Goal: Check status: Check status

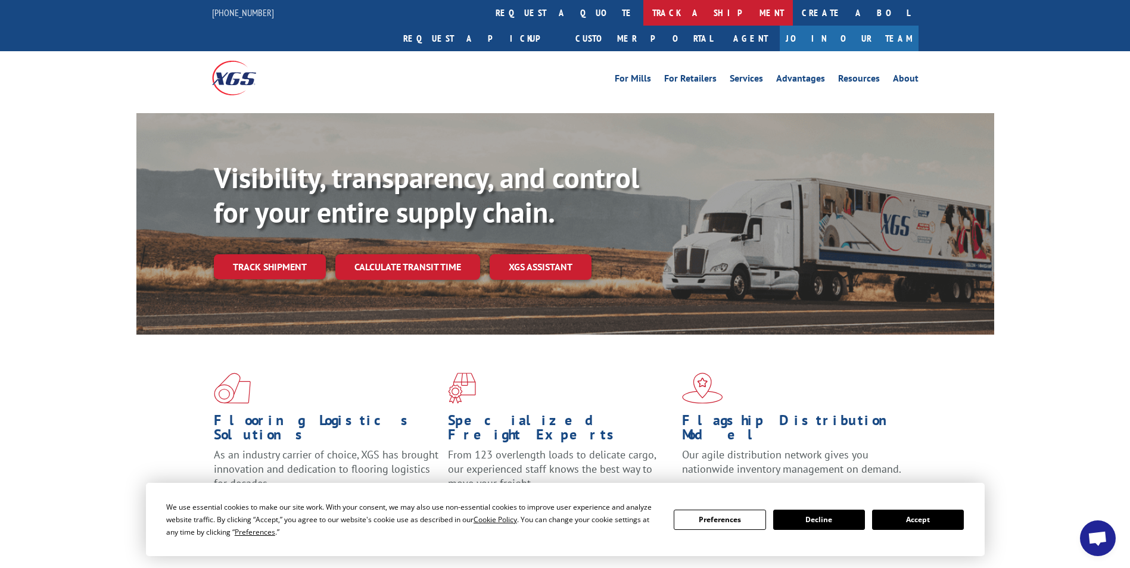
click at [643, 20] on link "track a shipment" at bounding box center [718, 13] width 150 height 26
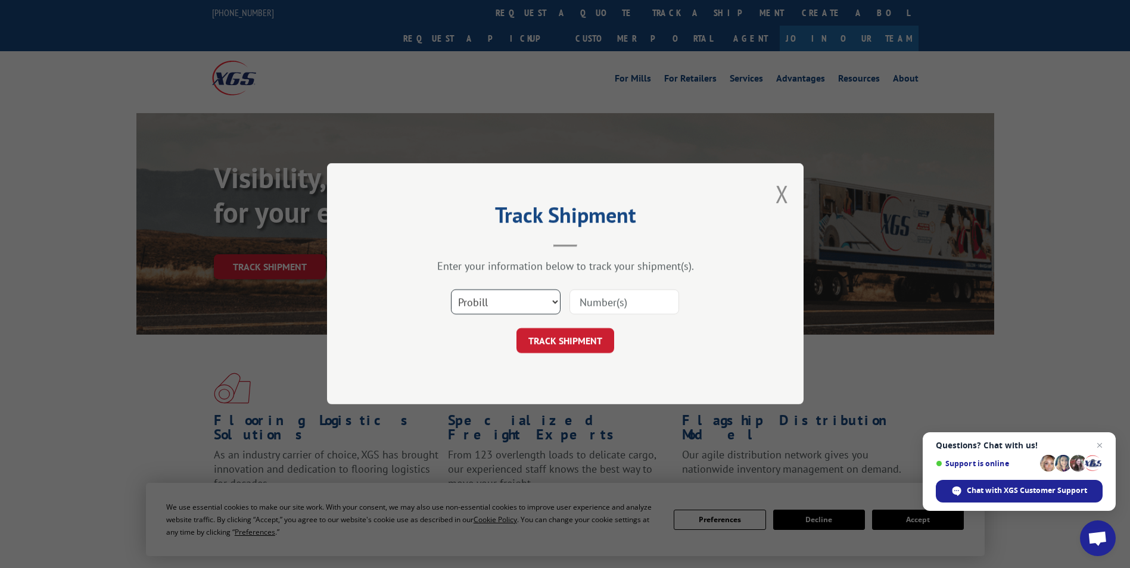
click at [552, 302] on select "Select category... Probill BOL PO" at bounding box center [506, 302] width 110 height 25
select select "bol"
click at [451, 290] on select "Select category... Probill BOL PO" at bounding box center [506, 302] width 110 height 25
click at [598, 307] on input at bounding box center [625, 302] width 110 height 25
paste input "5144303"
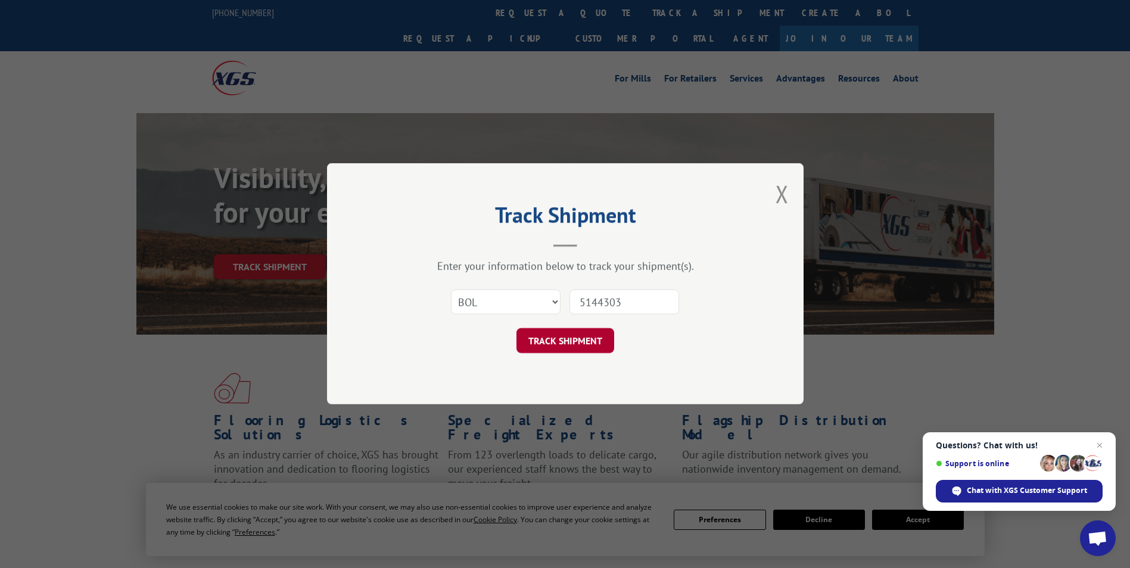
type input "5144303"
click at [594, 335] on button "TRACK SHIPMENT" at bounding box center [566, 341] width 98 height 25
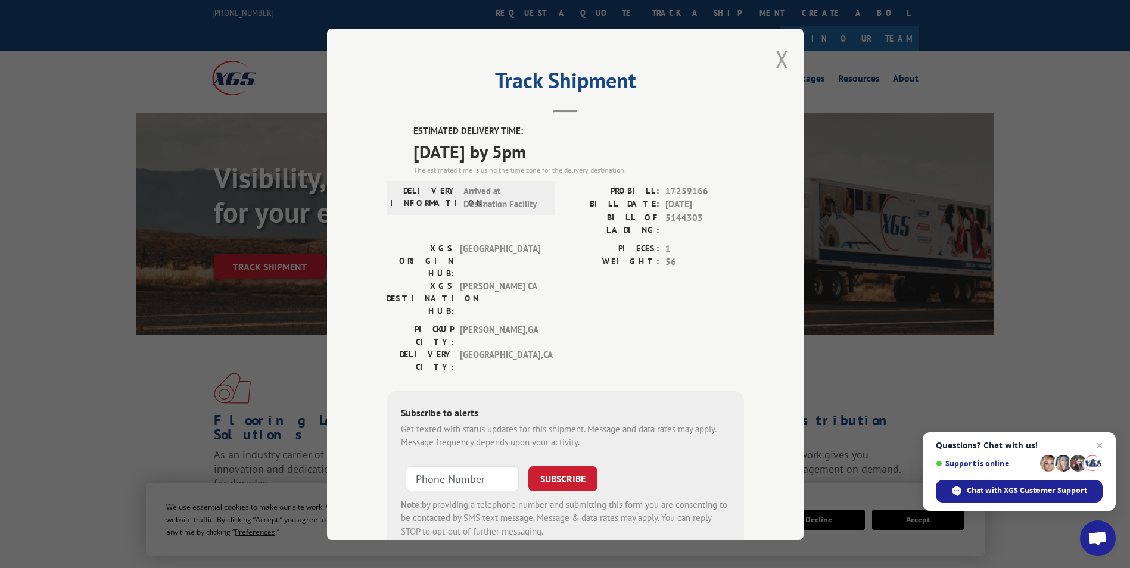
click at [783, 64] on button "Close modal" at bounding box center [782, 59] width 13 height 32
